Goal: Book appointment/travel/reservation

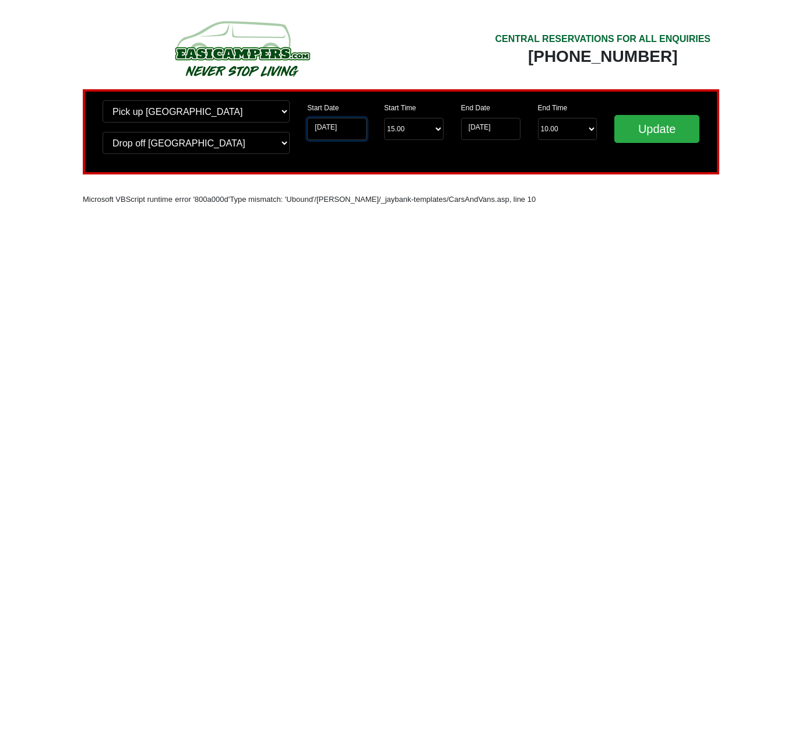
click at [354, 128] on input "07-10-2025" at bounding box center [336, 129] width 59 height 22
click at [362, 128] on input "07-10-2025" at bounding box center [336, 129] width 59 height 22
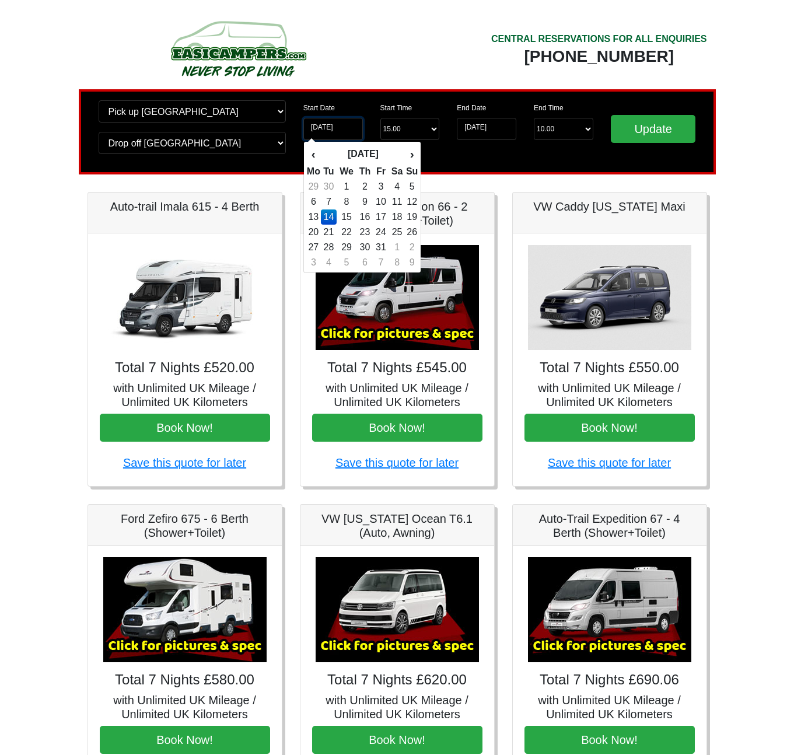
click at [350, 130] on input "[DATE]" at bounding box center [332, 129] width 59 height 22
click at [328, 231] on td "21" at bounding box center [329, 231] width 16 height 15
type input "21-10-2025"
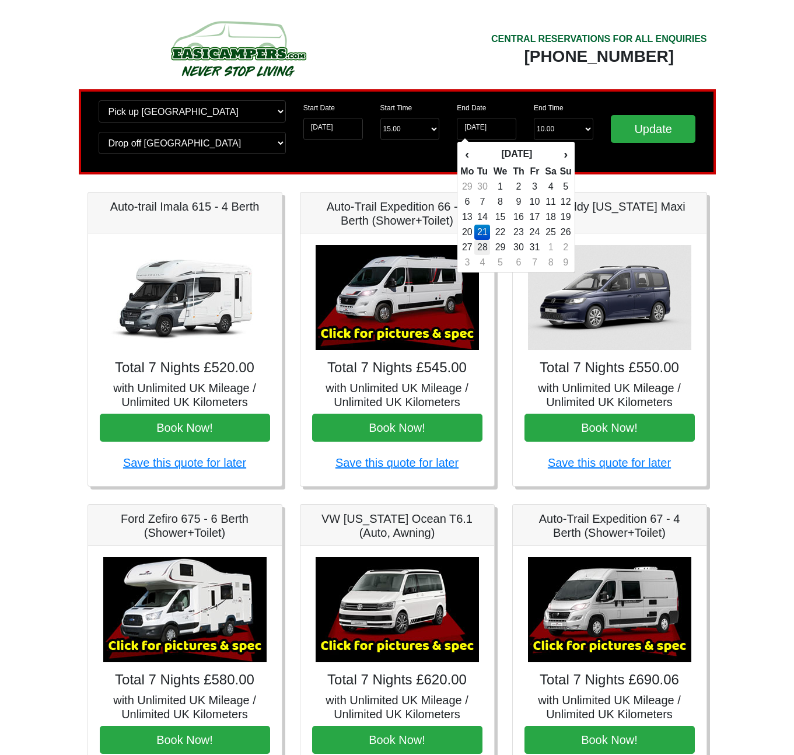
click at [484, 244] on td "28" at bounding box center [482, 247] width 16 height 15
type input "28-10-2025"
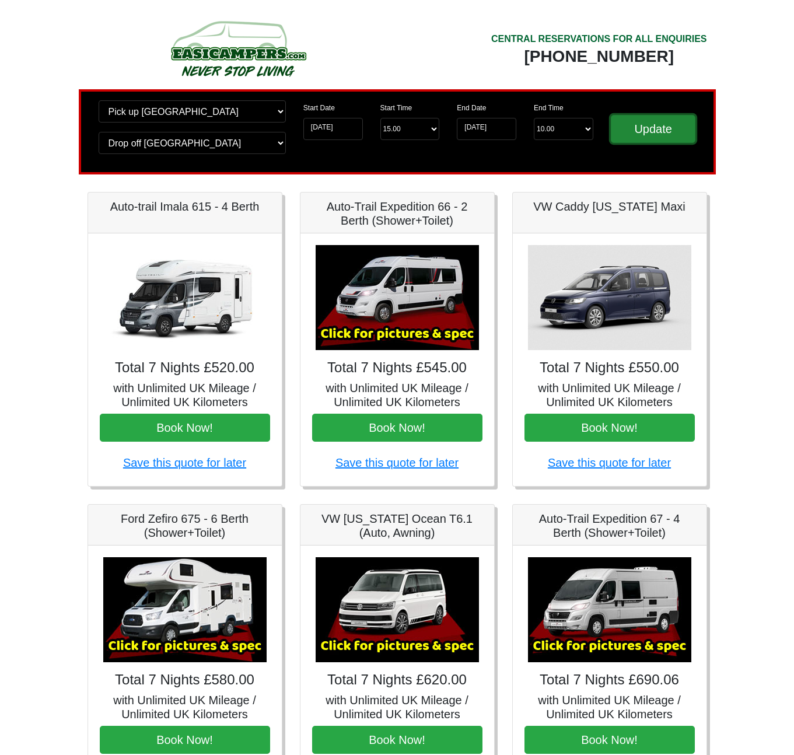
click at [644, 135] on input "Update" at bounding box center [653, 129] width 85 height 28
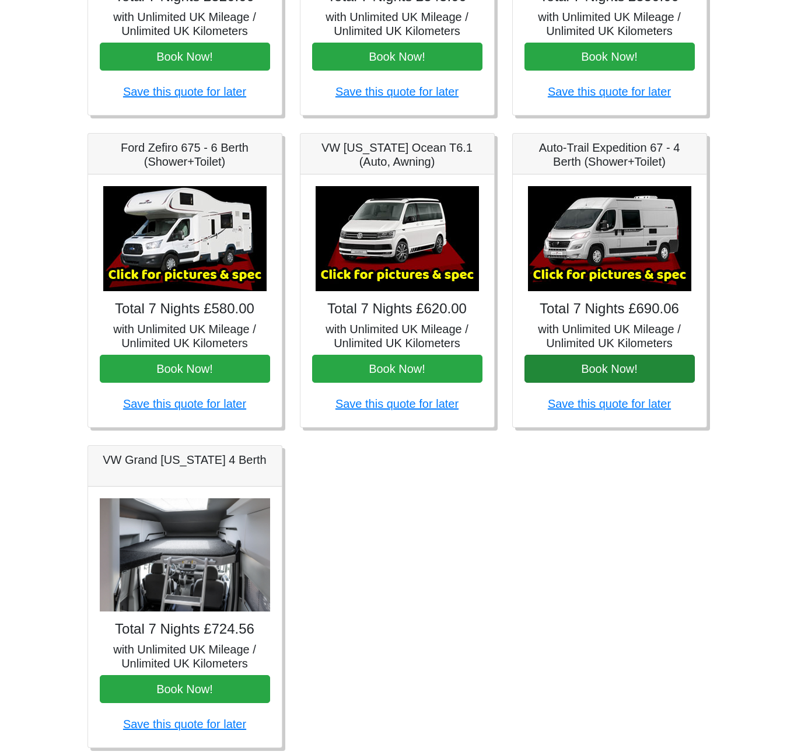
scroll to position [373, 0]
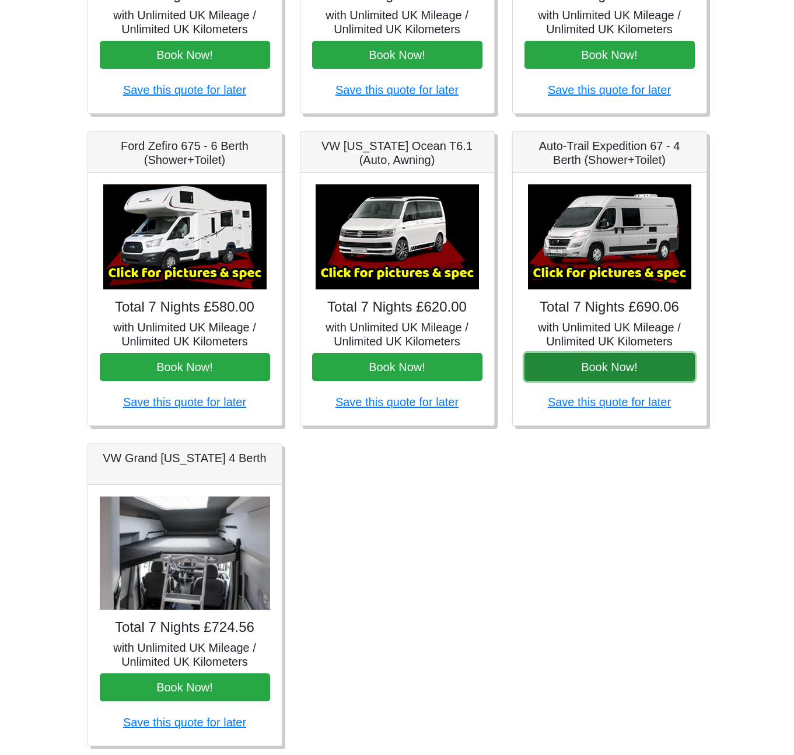
click at [598, 368] on button "Book Now!" at bounding box center [609, 367] width 170 height 28
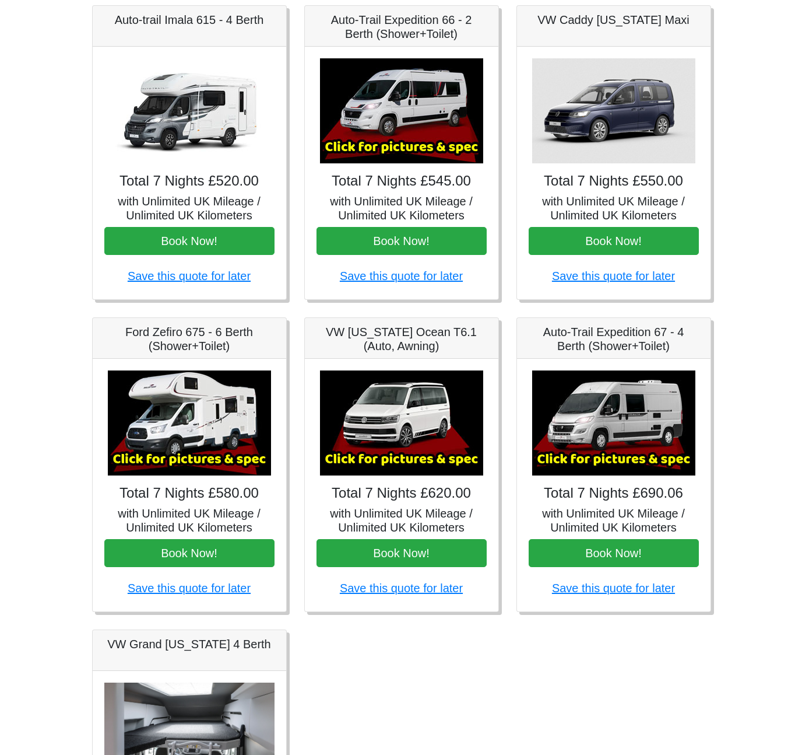
scroll to position [188, 0]
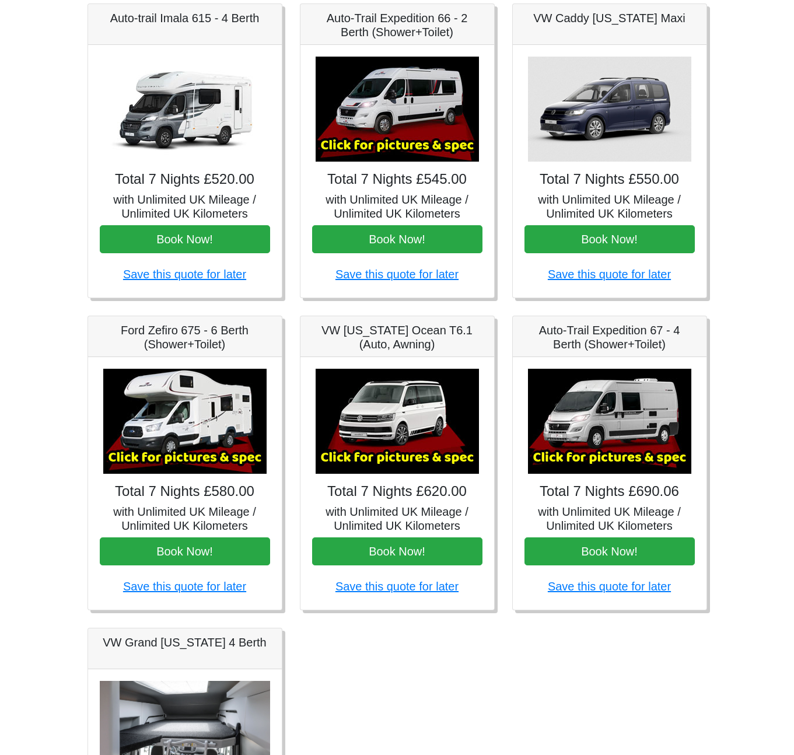
click at [615, 447] on img at bounding box center [609, 421] width 163 height 105
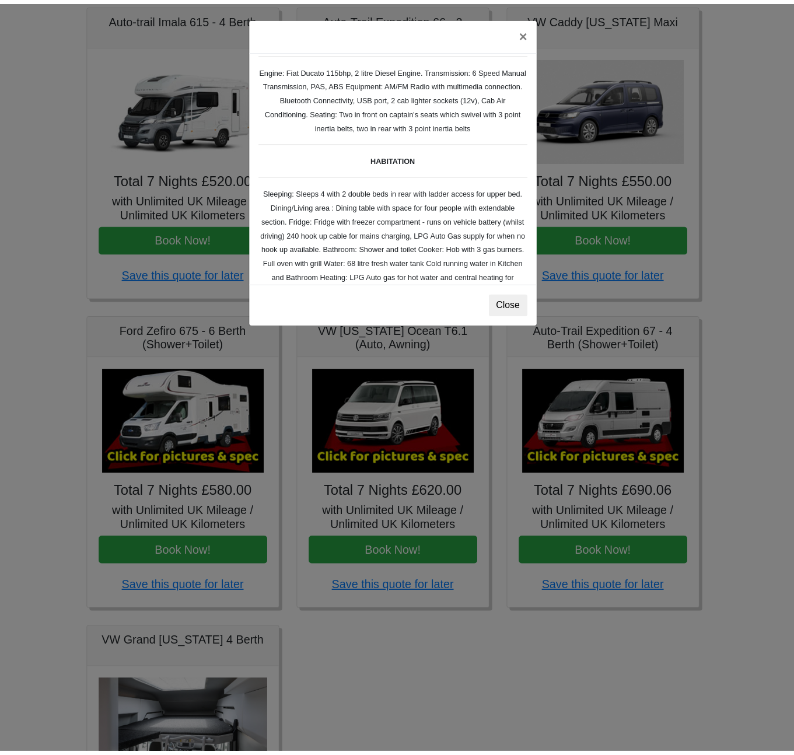
scroll to position [76, 0]
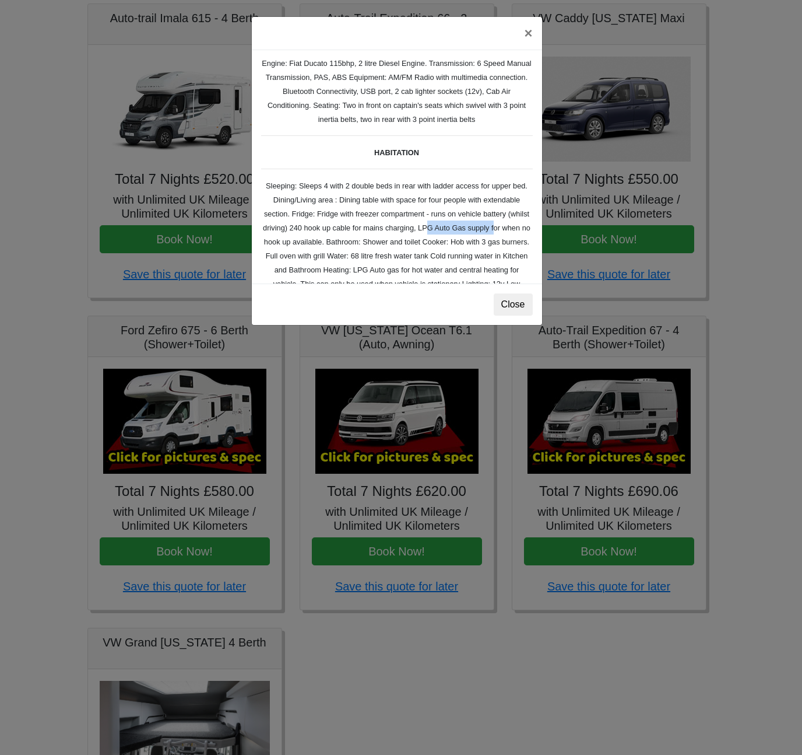
drag, startPoint x: 507, startPoint y: 229, endPoint x: 327, endPoint y: 246, distance: 180.4
click at [327, 246] on small "Auto-trail Tribute 669 Spec TECHNICAL DATA Engine: Fiat Ducato 115bhp, 2 litre …" at bounding box center [397, 251] width 272 height 535
copy small "LPG Auto Gas supply"
click at [527, 36] on button "×" at bounding box center [528, 33] width 27 height 33
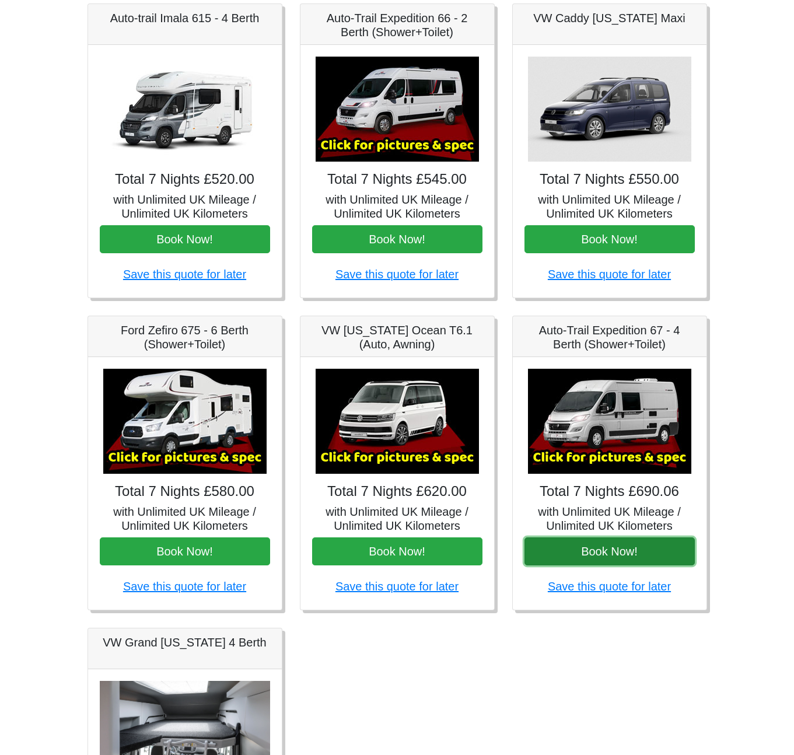
click at [590, 557] on button "Book Now!" at bounding box center [609, 551] width 170 height 28
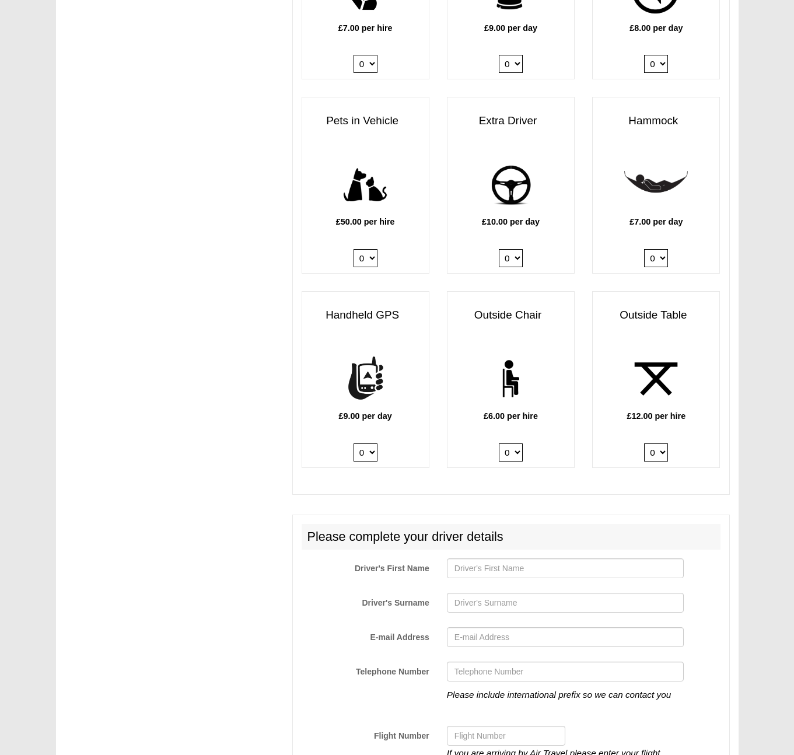
scroll to position [1341, 0]
